Goal: Information Seeking & Learning: Learn about a topic

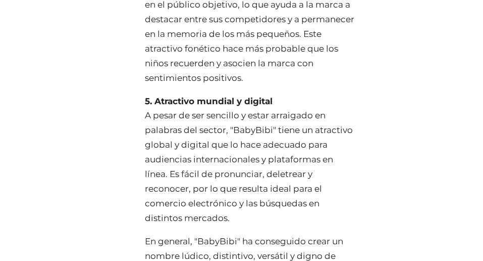
scroll to position [10946, 0]
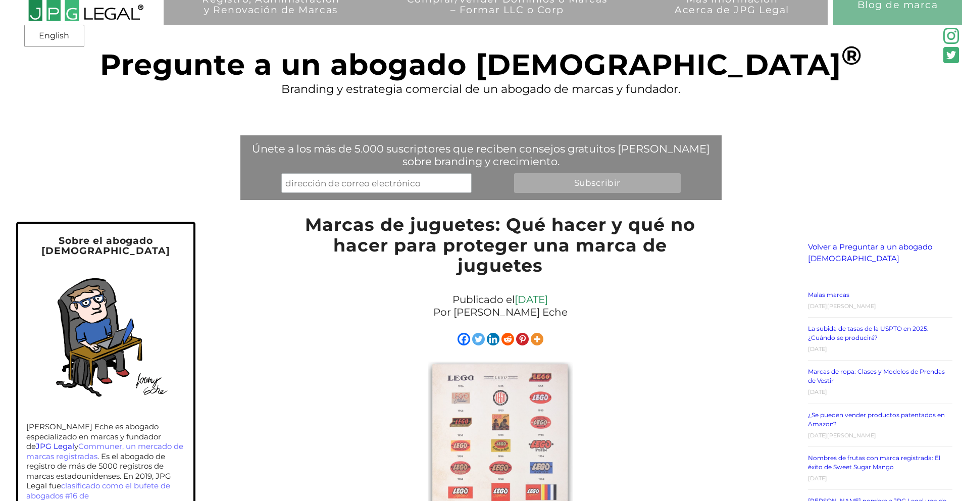
scroll to position [20, 0]
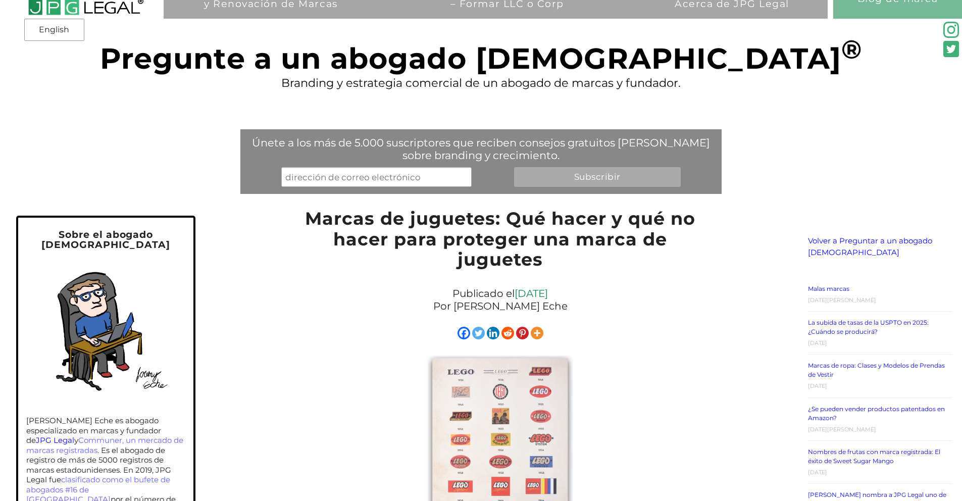
click at [708, 52] on div "Registro, Administración y Renovación de Marcas Solicitar Registro de Marca Bús…" at bounding box center [481, 66] width 962 height 173
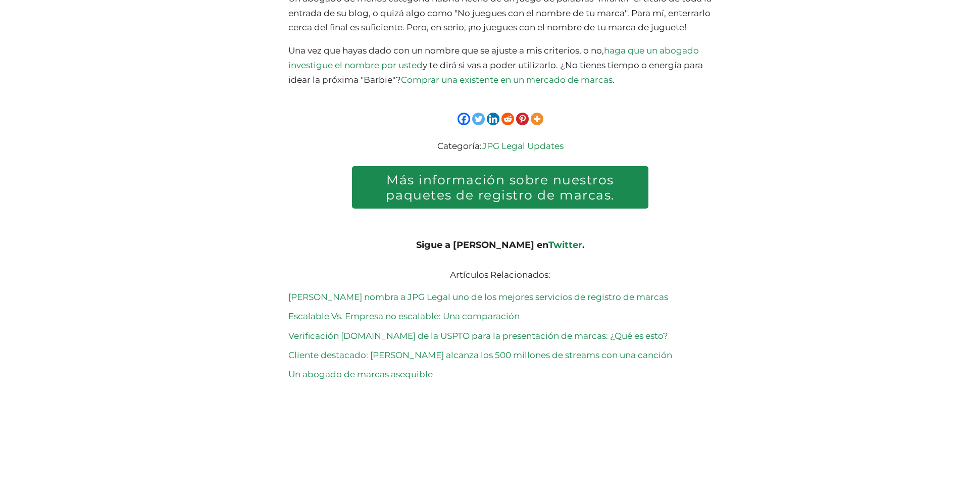
scroll to position [7461, 0]
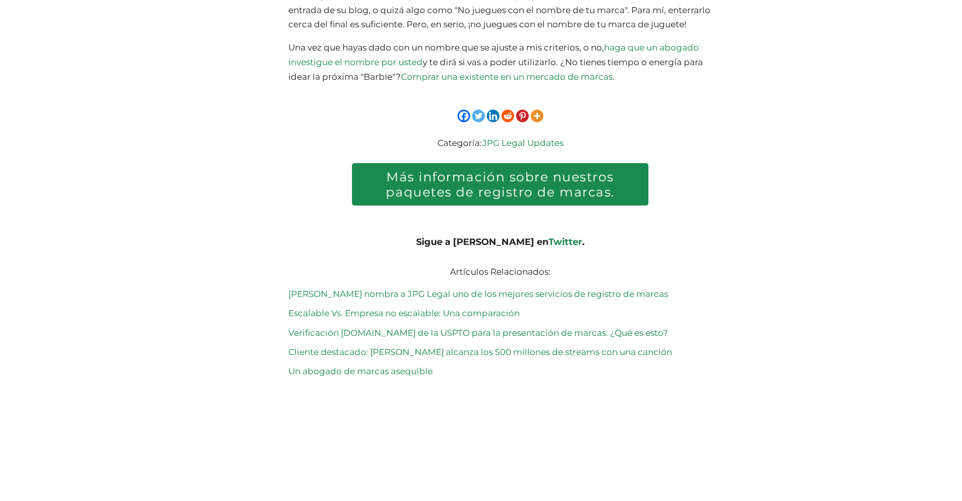
click at [548, 242] on link "Twitter" at bounding box center [565, 241] width 34 height 11
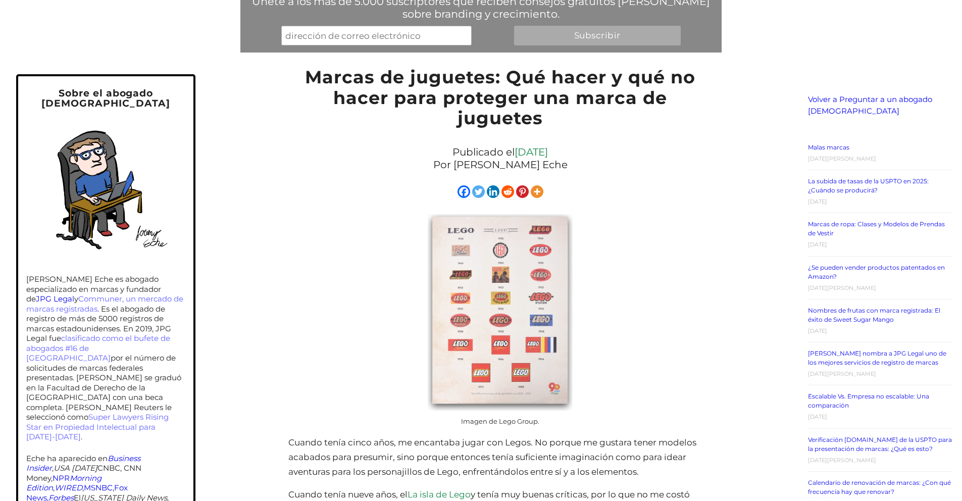
scroll to position [167, 0]
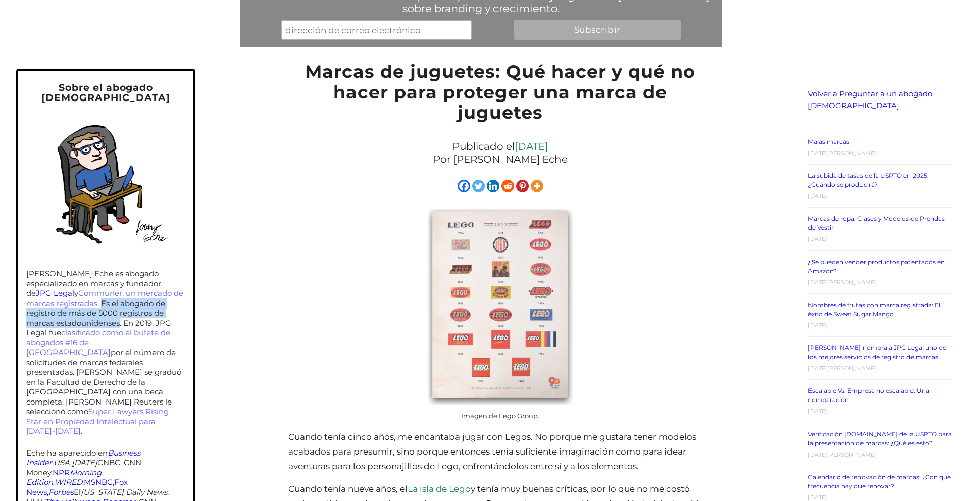
drag, startPoint x: 104, startPoint y: 297, endPoint x: 121, endPoint y: 315, distance: 24.6
click at [121, 315] on p "[PERSON_NAME] Eche es abogado especializado en marcas y fundador de JPG Legal y…" at bounding box center [106, 353] width 160 height 168
copy p "Es el abogado de registro de más de 5000 registros de marcas estadounidenses"
